Goal: Transaction & Acquisition: Purchase product/service

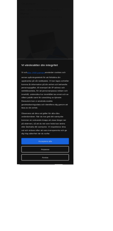
scroll to position [140, 0]
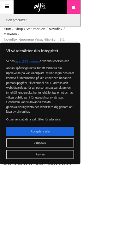
scroll to position [140, 0]
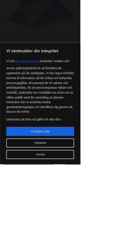
scroll to position [167, 0]
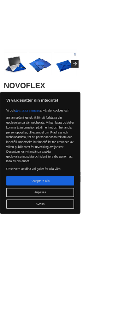
scroll to position [98, 0]
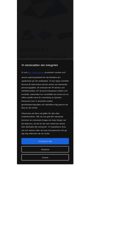
scroll to position [261, 0]
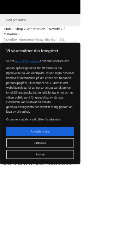
scroll to position [306, 0]
